Goal: Task Accomplishment & Management: Use online tool/utility

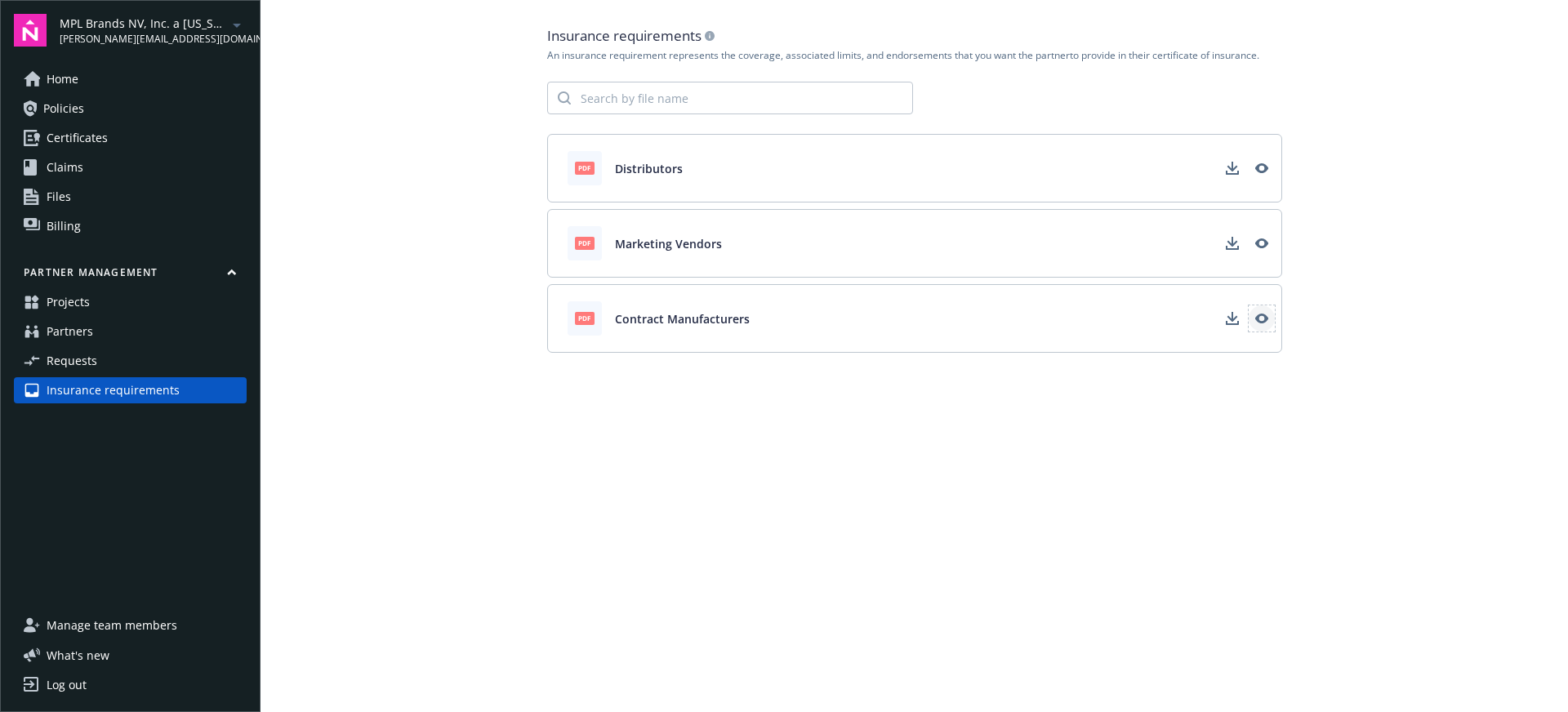
click at [1256, 311] on icon "View" at bounding box center [1261, 317] width 13 height 13
click at [1264, 322] on icon "View" at bounding box center [1261, 317] width 13 height 13
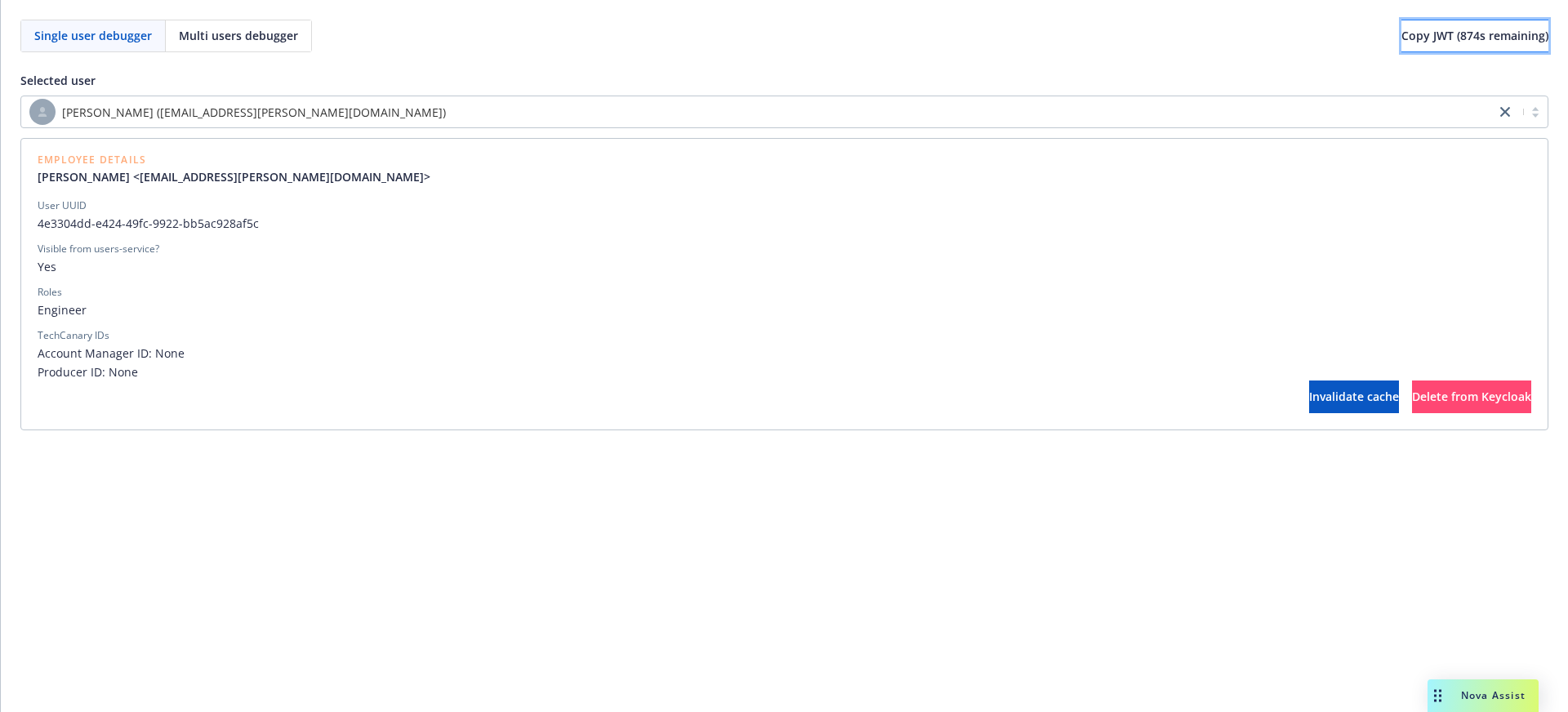
click at [1408, 32] on span "Copy JWT ( 874 s remaining)" at bounding box center [1475, 36] width 147 height 15
